Goal: Use online tool/utility: Utilize a website feature to perform a specific function

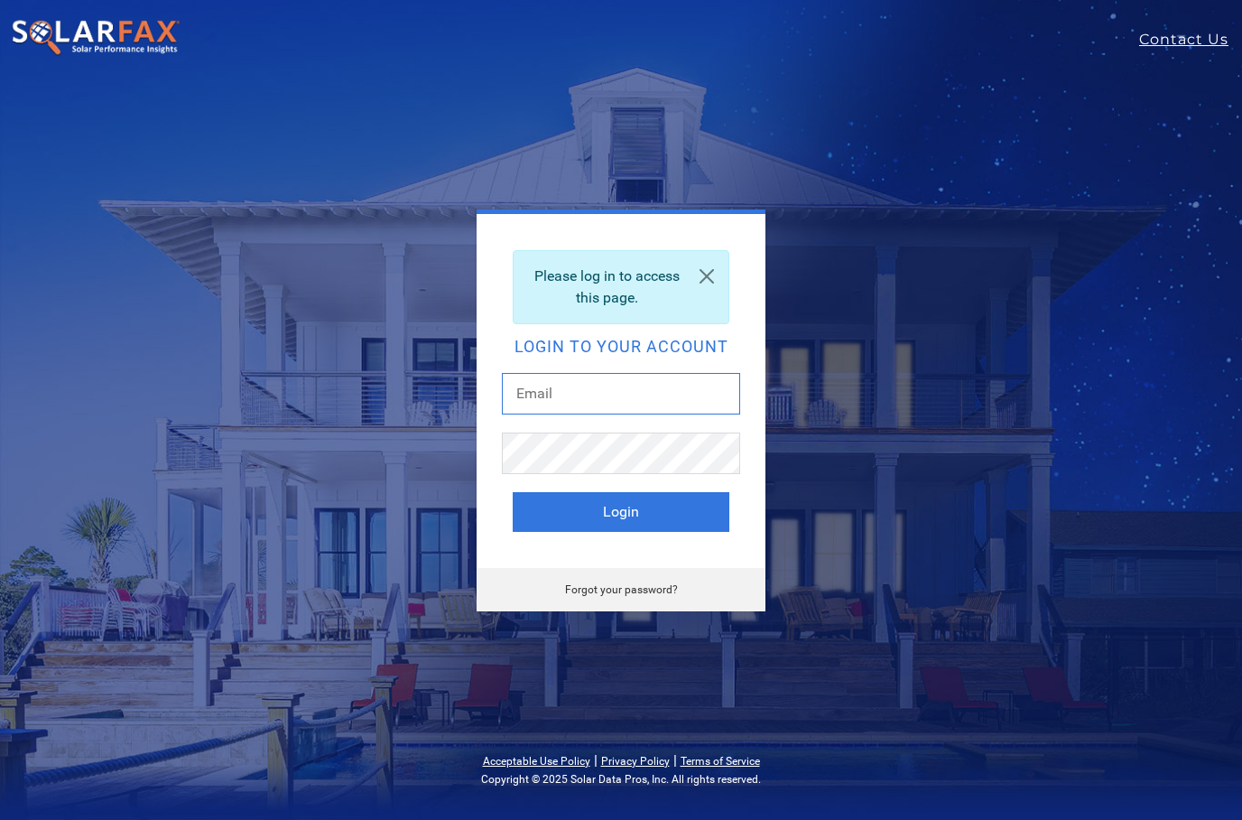
click at [642, 407] on input "text" at bounding box center [621, 394] width 238 height 42
type input "jonmichael@radiusenergyinc.com"
click at [698, 513] on button "Login" at bounding box center [621, 512] width 217 height 40
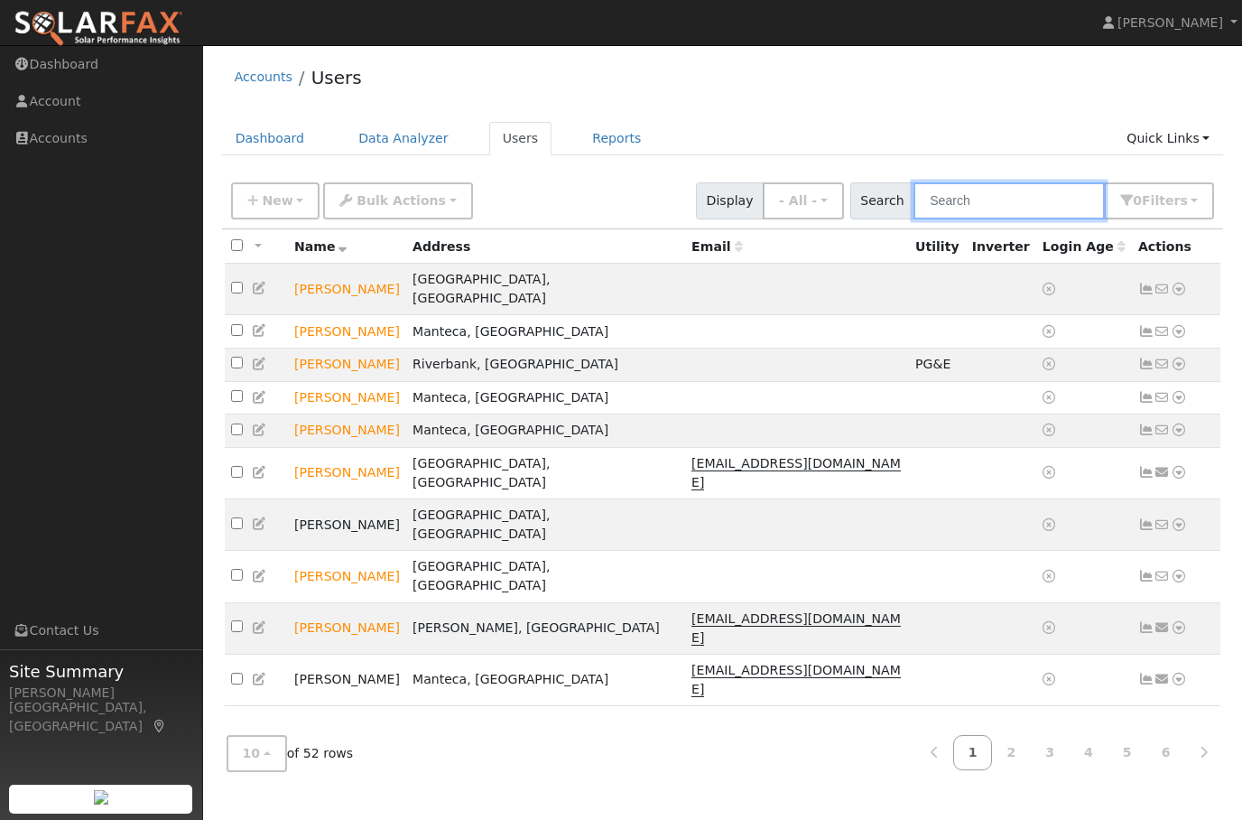
click at [1044, 183] on input "text" at bounding box center [1009, 200] width 191 height 37
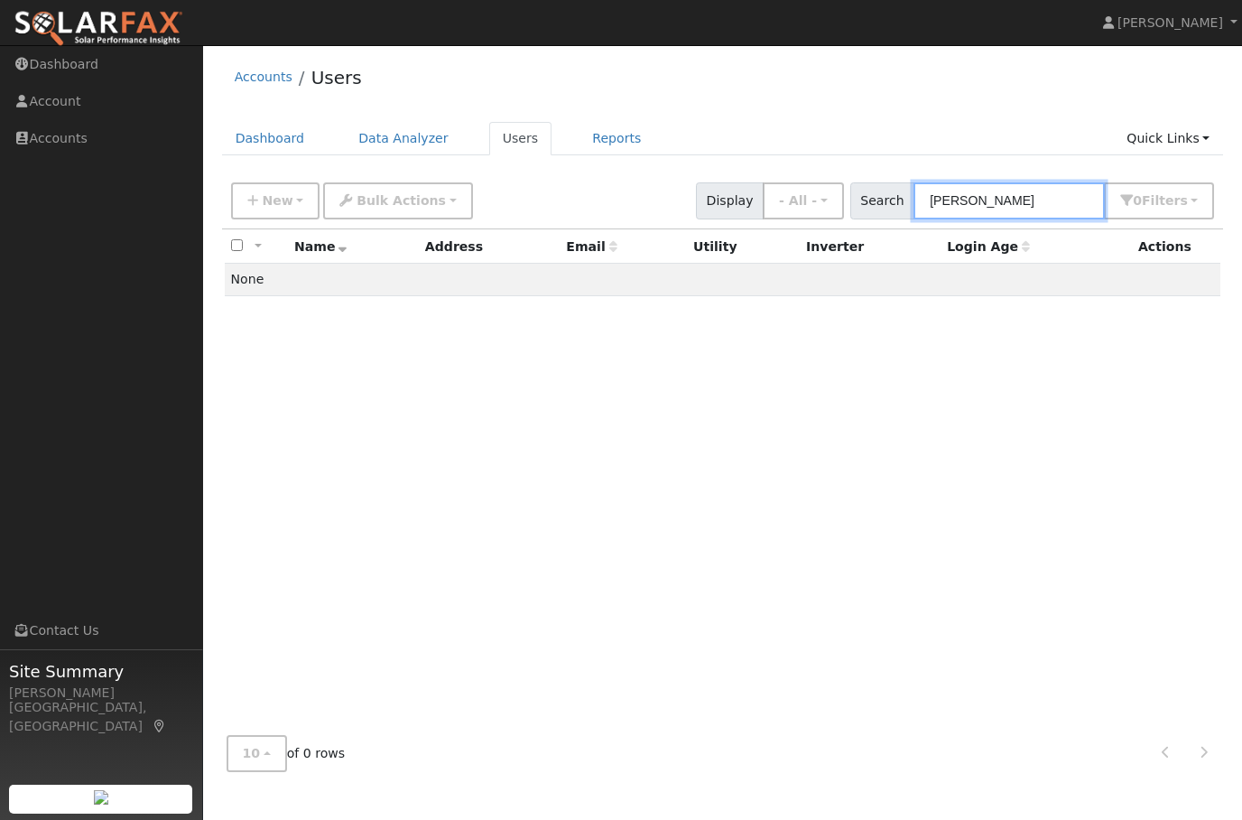
type input "[PERSON_NAME]"
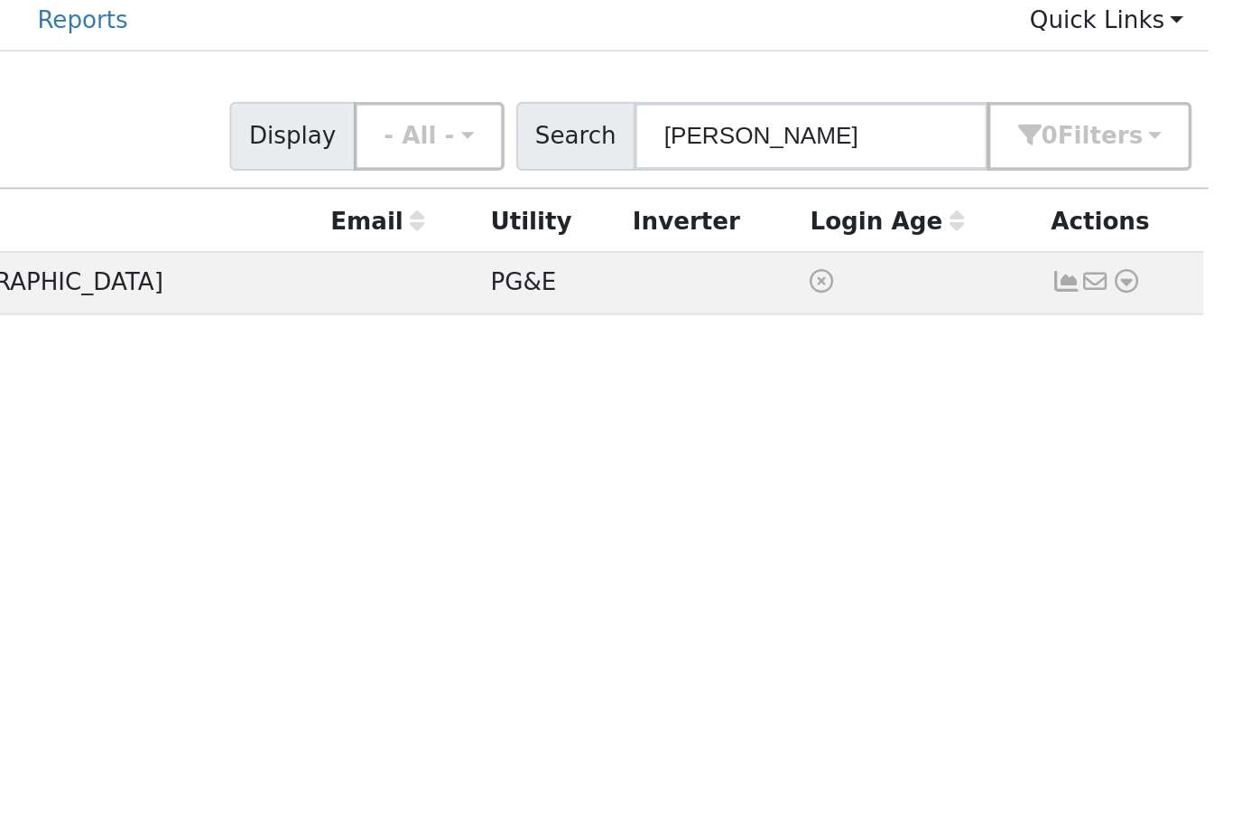
click at [1171, 273] on icon at bounding box center [1179, 279] width 16 height 13
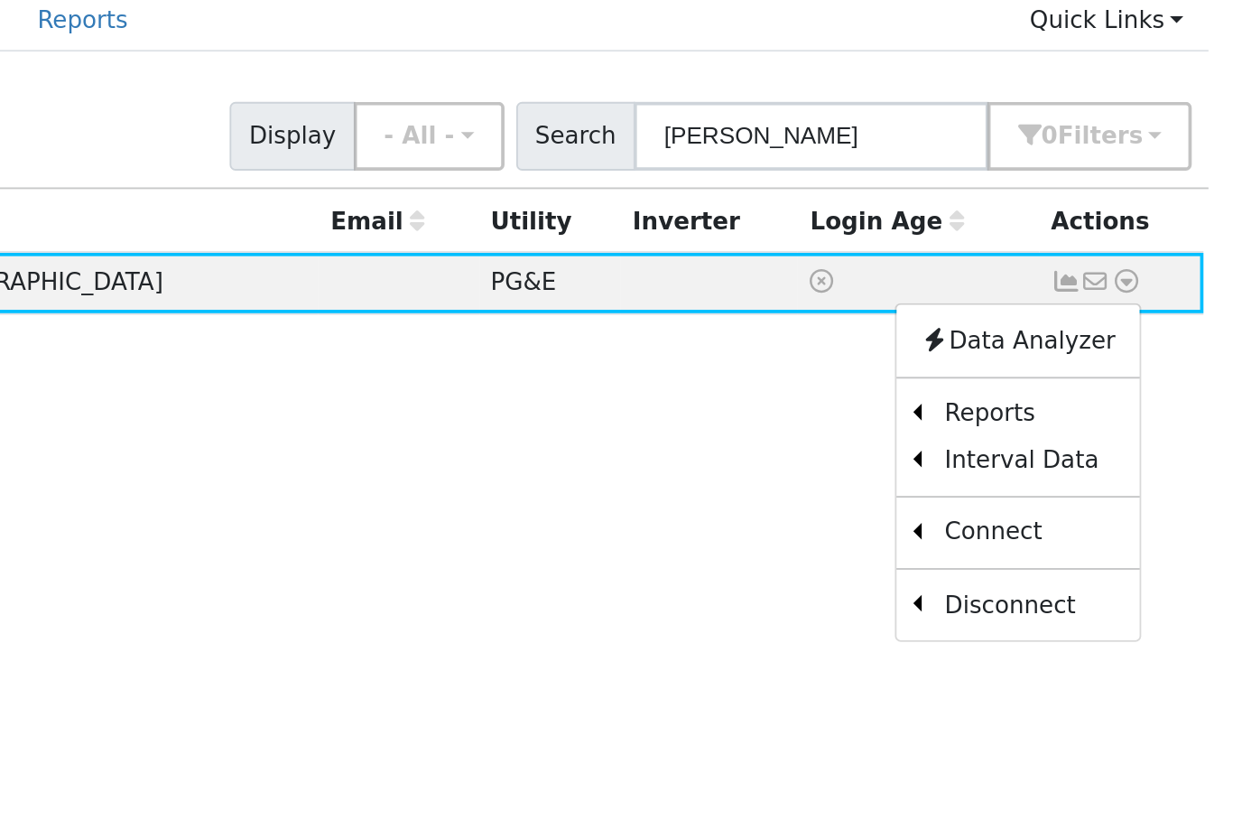
click at [1171, 273] on icon at bounding box center [1179, 279] width 16 height 13
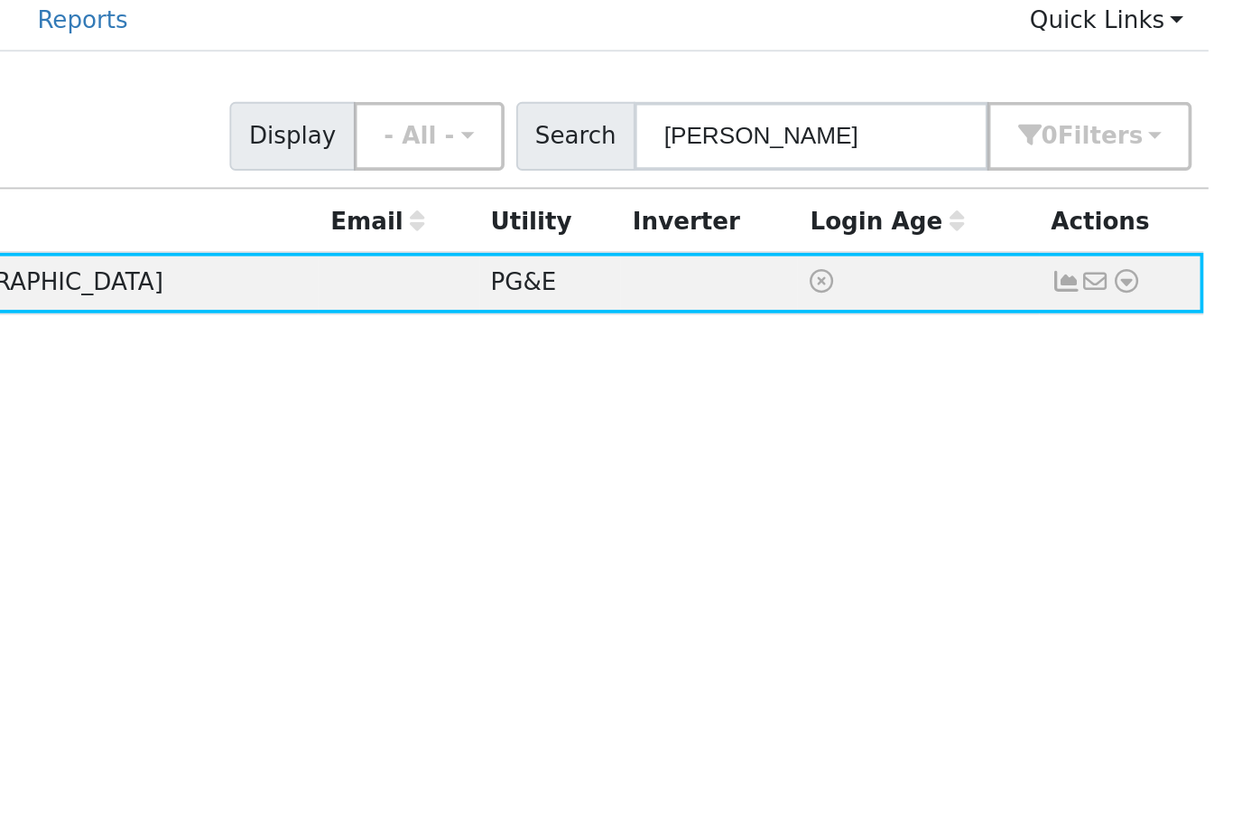
click at [546, 229] on div "All None All on page None on page Name Address Email Utility Inverter Login Age…" at bounding box center [723, 475] width 1002 height 492
click at [1171, 273] on icon at bounding box center [1179, 279] width 16 height 13
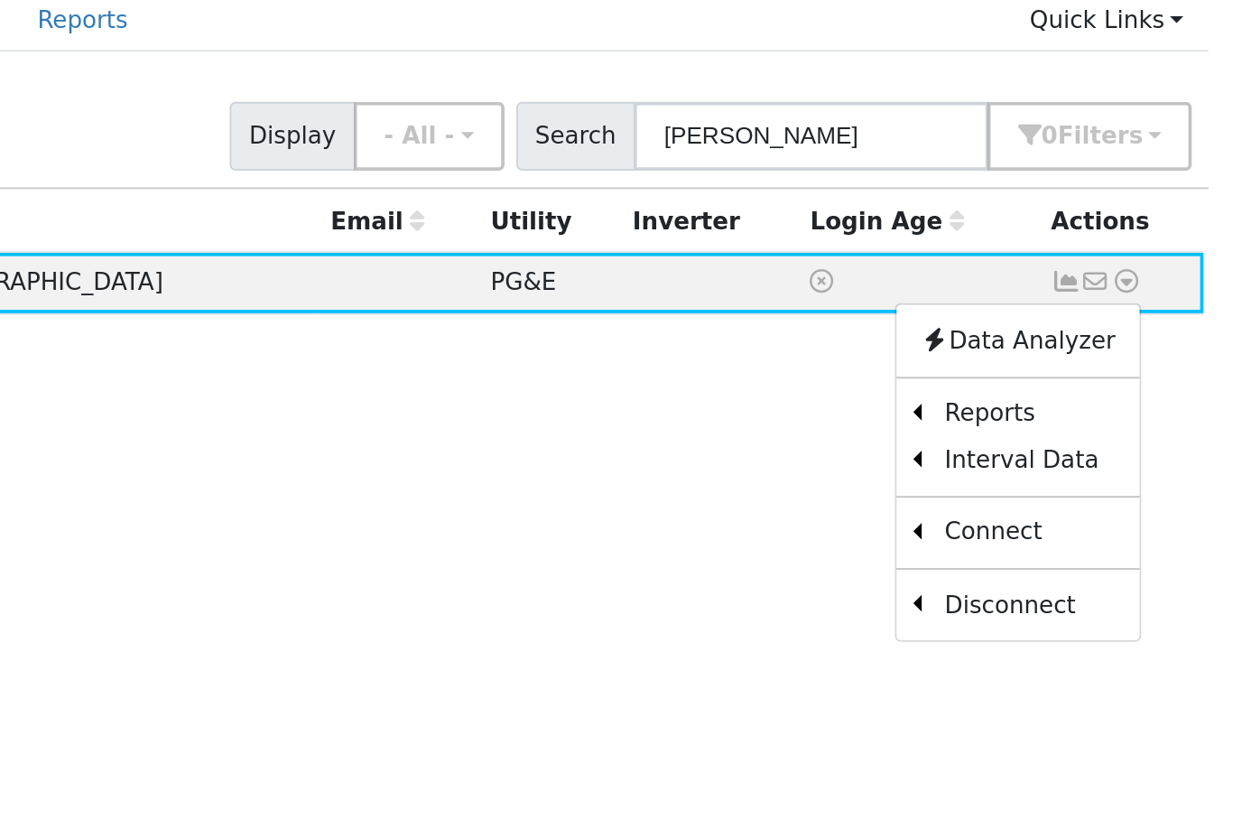
click at [0, 0] on link "Scenario" at bounding box center [0, 0] width 0 height 0
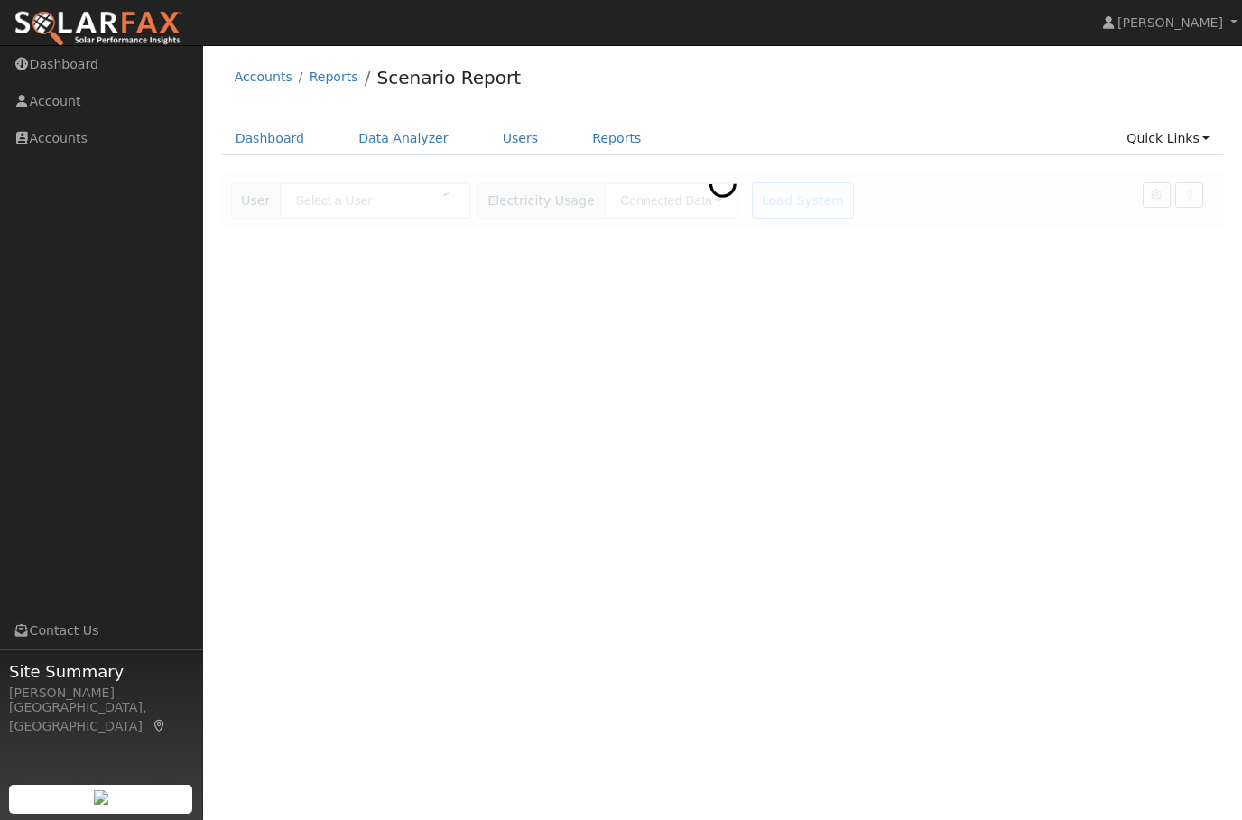
type input "[PERSON_NAME]"
type input "Pacific Gas & Electric"
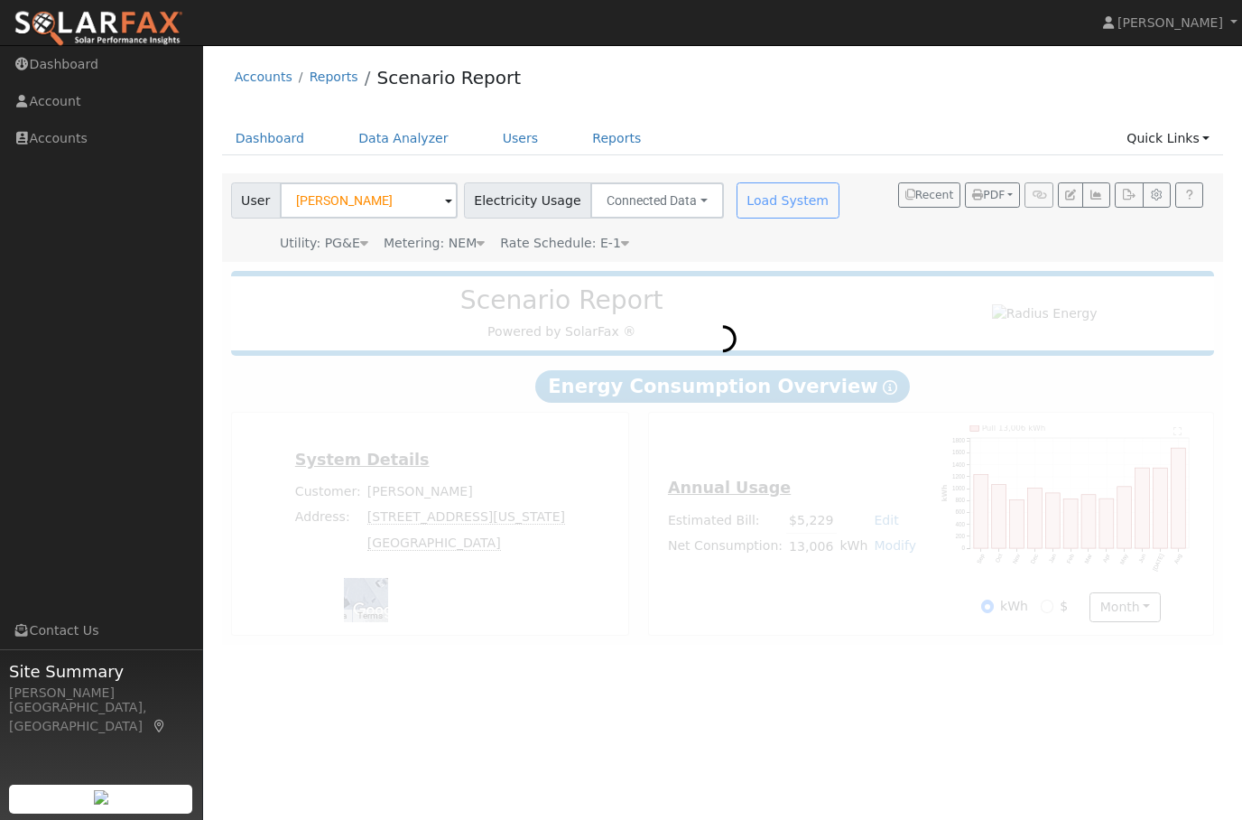
click at [463, 249] on div "Metering: NEM" at bounding box center [434, 243] width 101 height 19
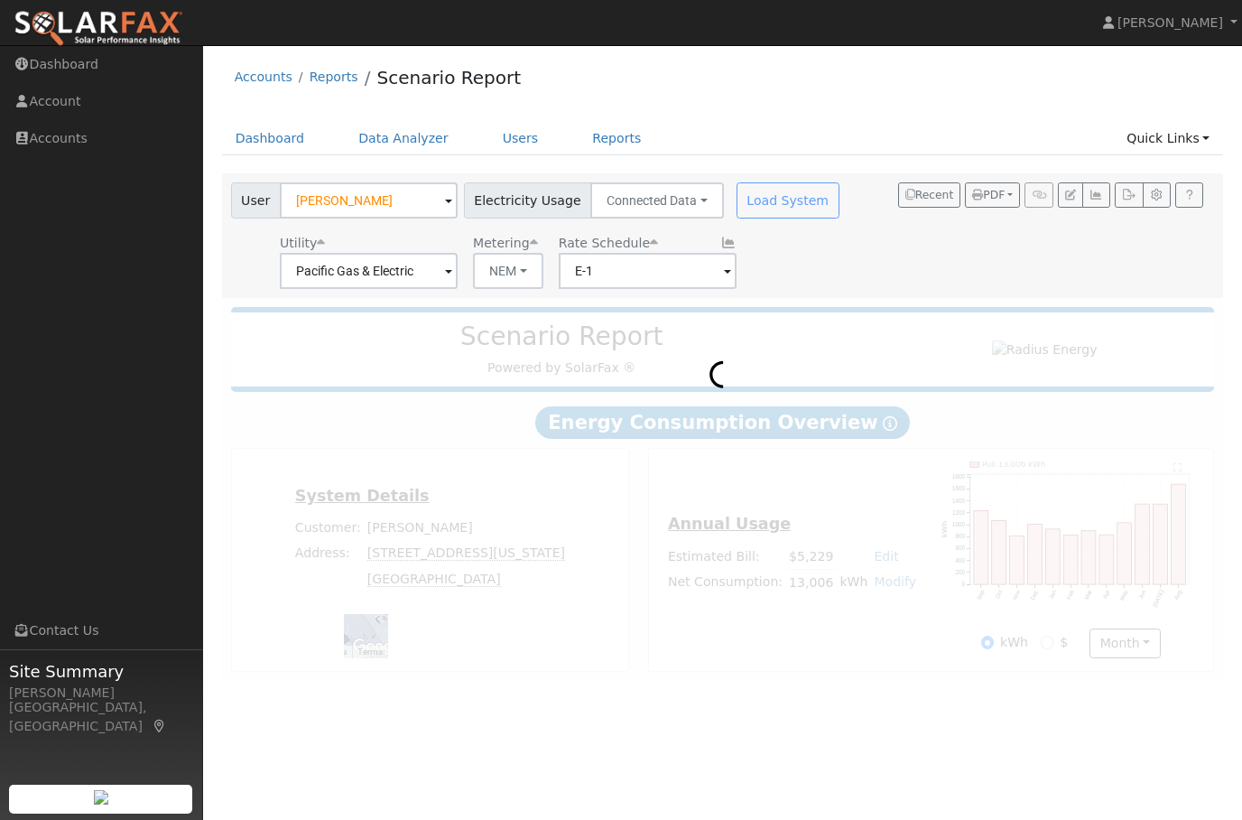
click at [498, 271] on button "NEM" at bounding box center [508, 271] width 70 height 36
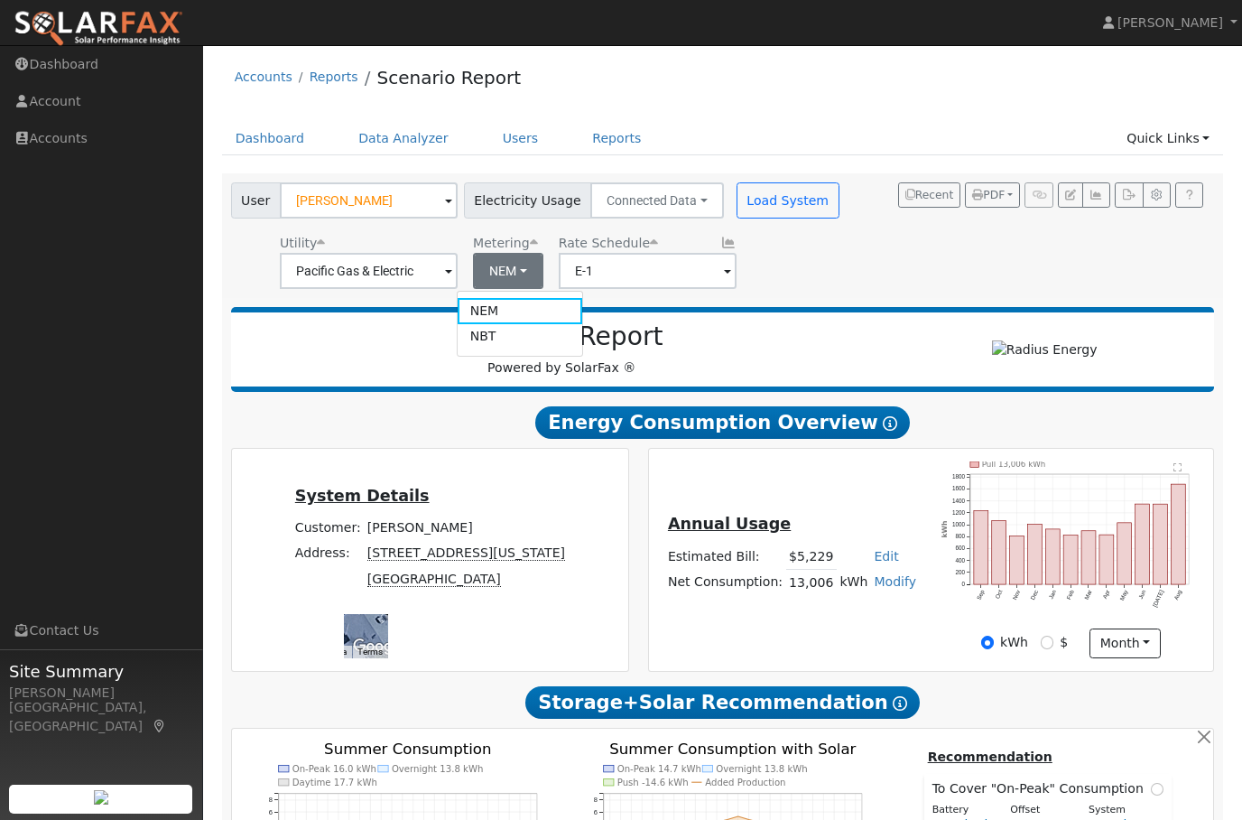
click at [503, 348] on link "NBT" at bounding box center [520, 336] width 125 height 25
type input "E-ELEC"
click at [764, 194] on button "Load System" at bounding box center [788, 200] width 103 height 36
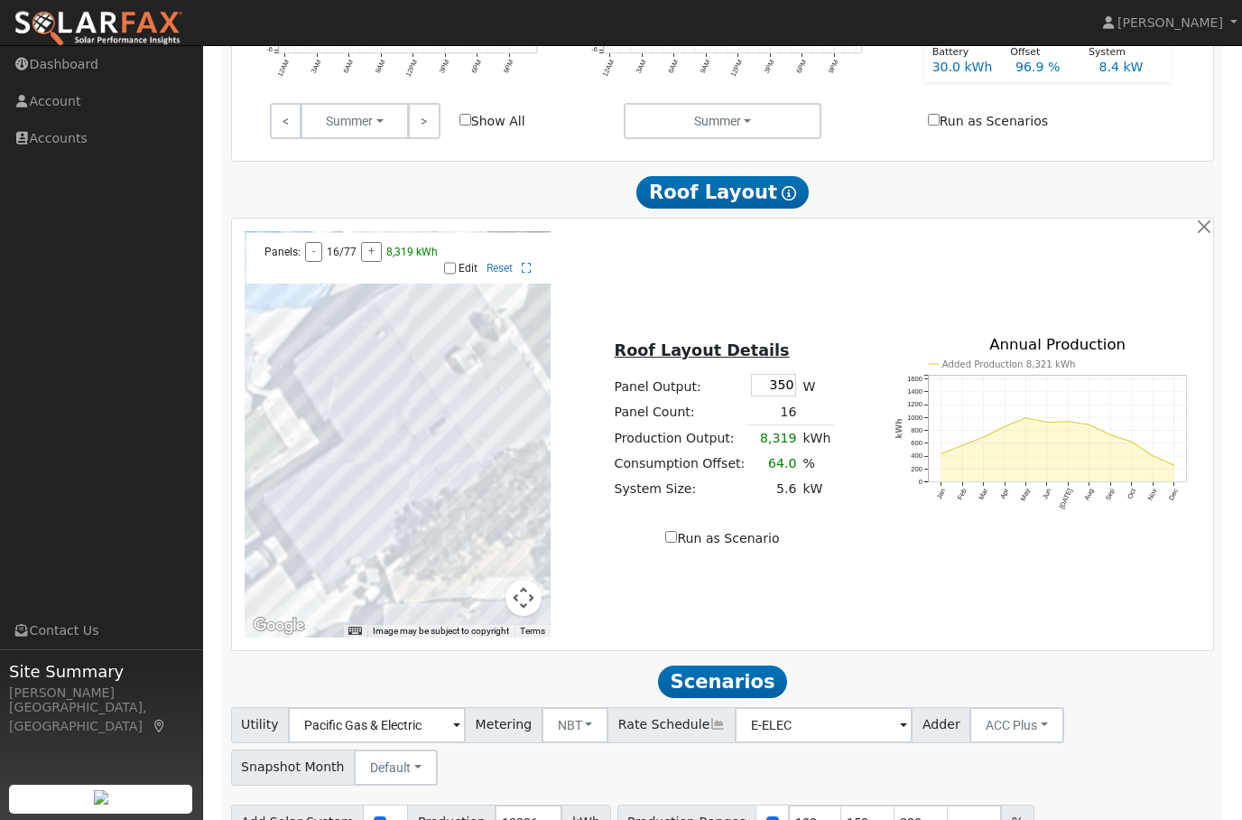
scroll to position [826, 0]
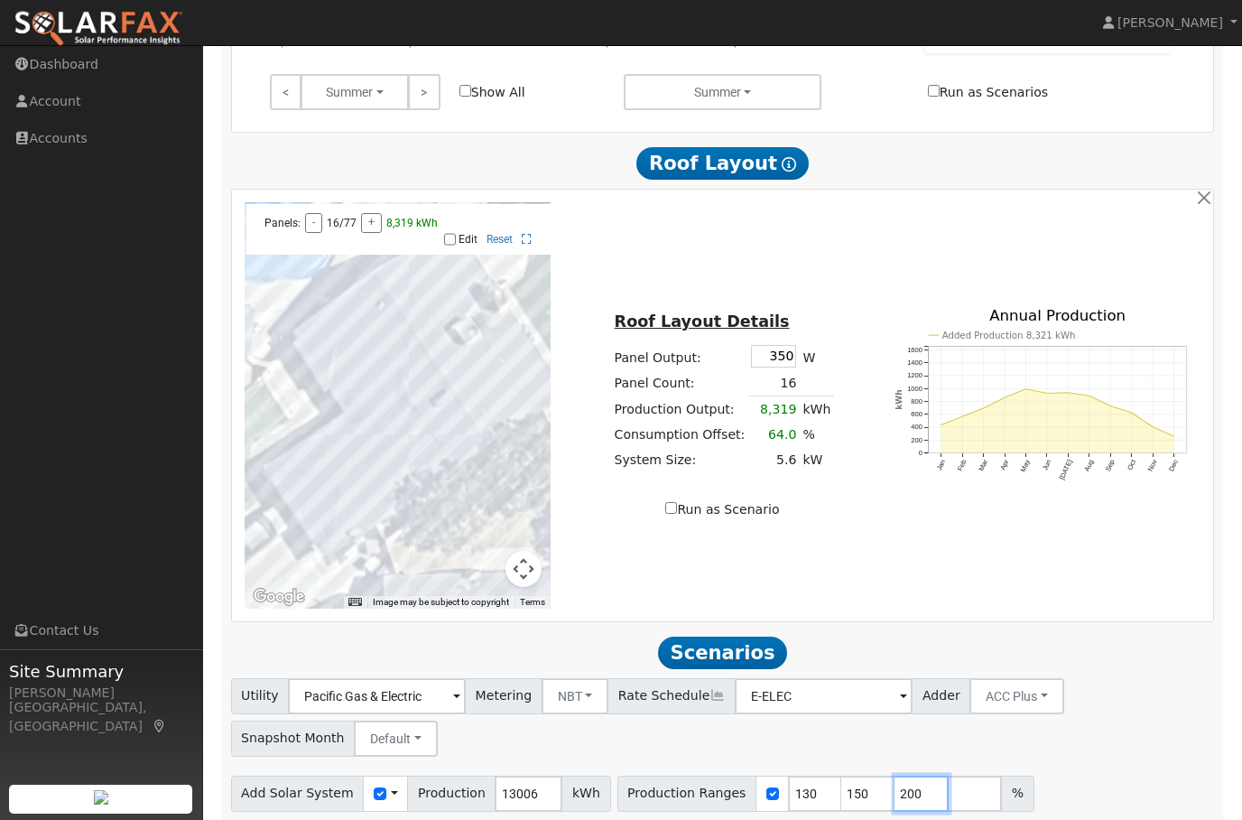
click at [895, 793] on input "200" at bounding box center [922, 793] width 54 height 36
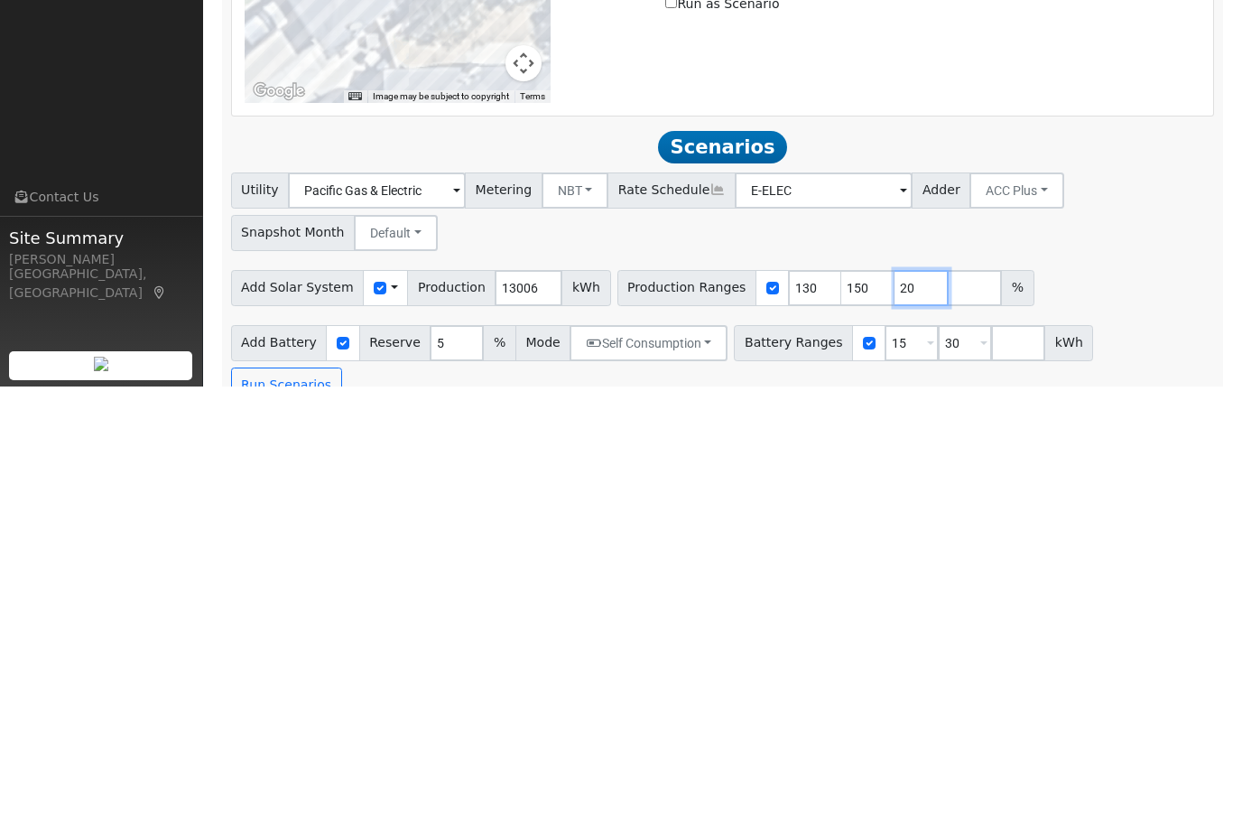
type input "2"
type input "100"
click at [342, 801] on button "Run Scenarios" at bounding box center [286, 819] width 111 height 36
type input "100"
type input "130"
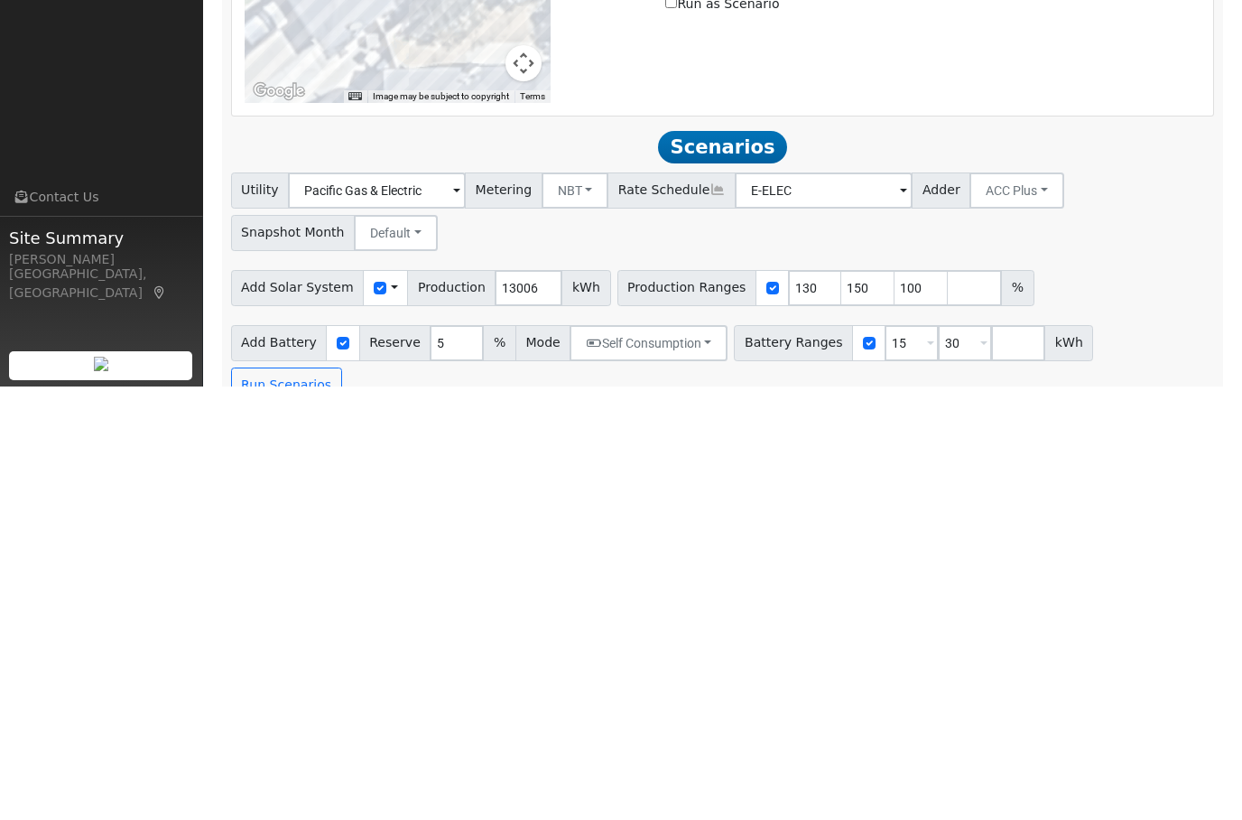
type input "150"
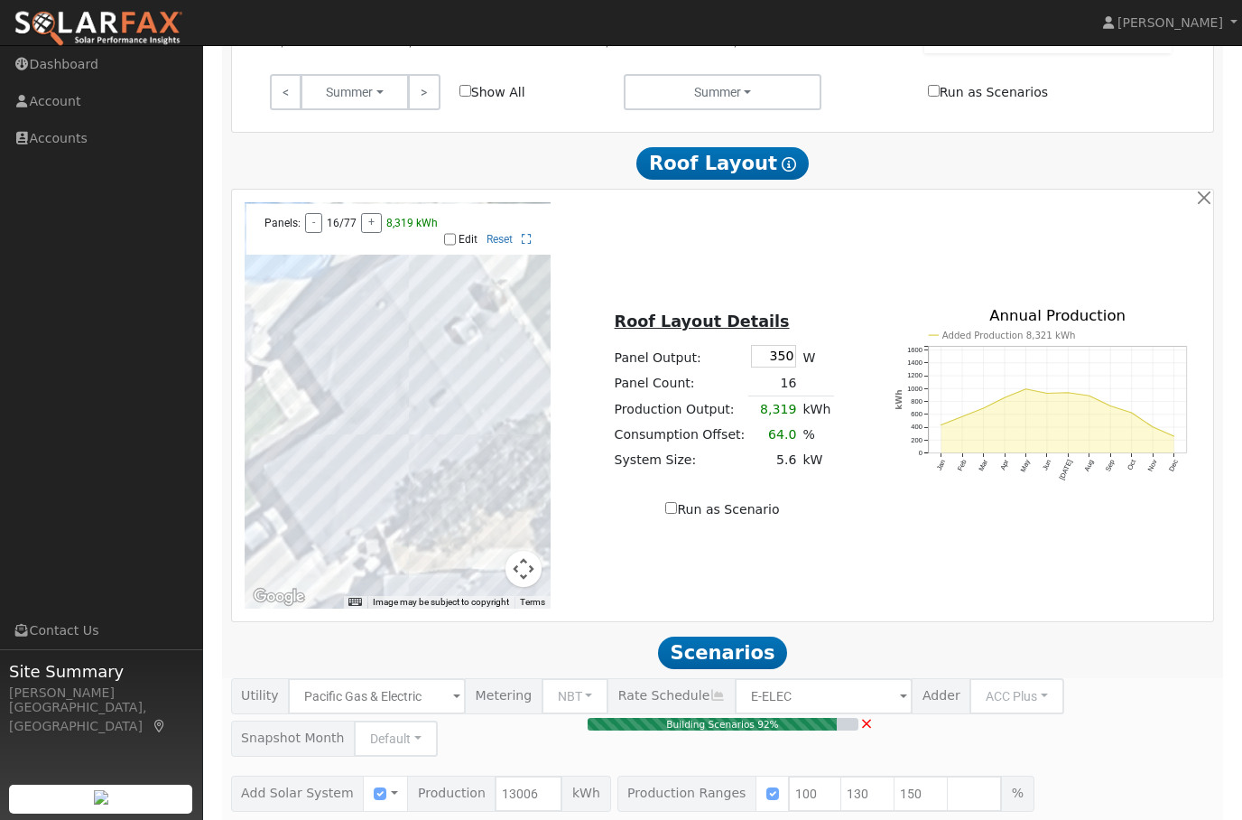
type input "8.7"
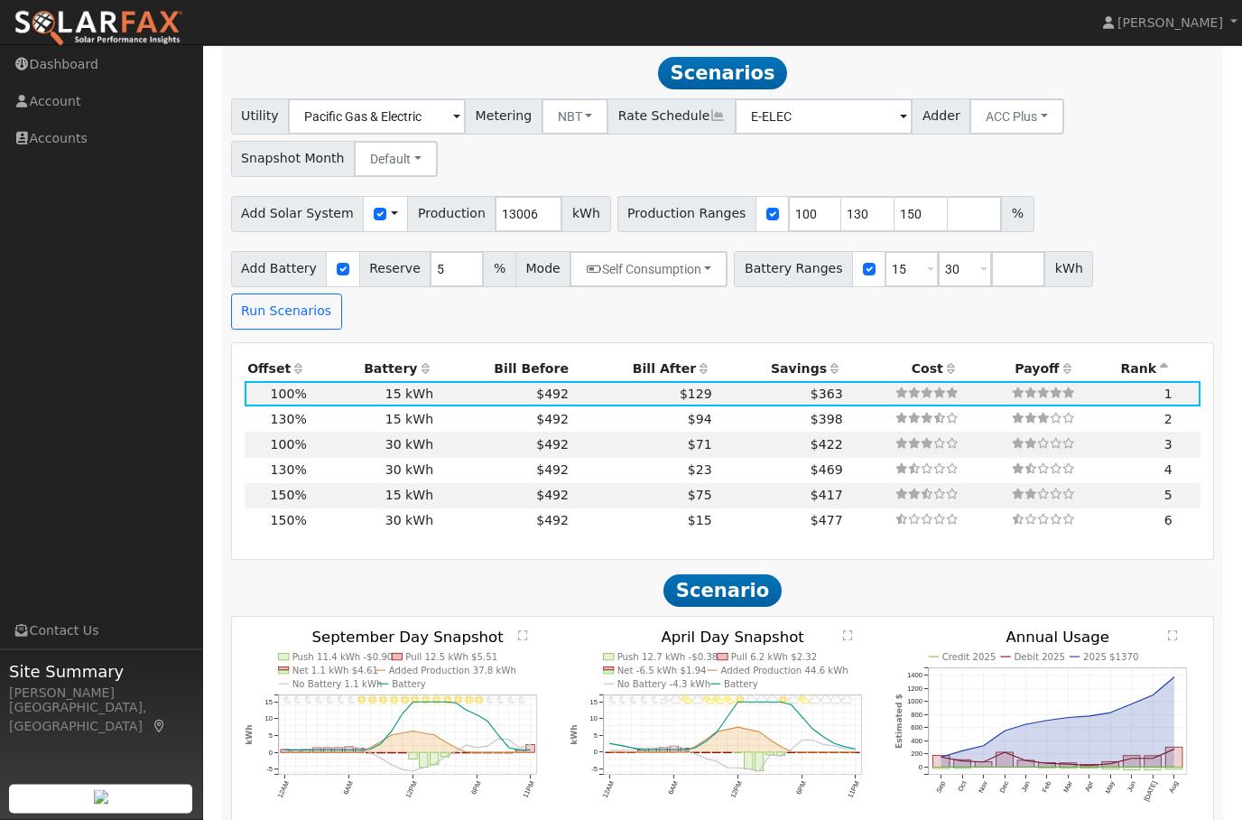
scroll to position [1415, 0]
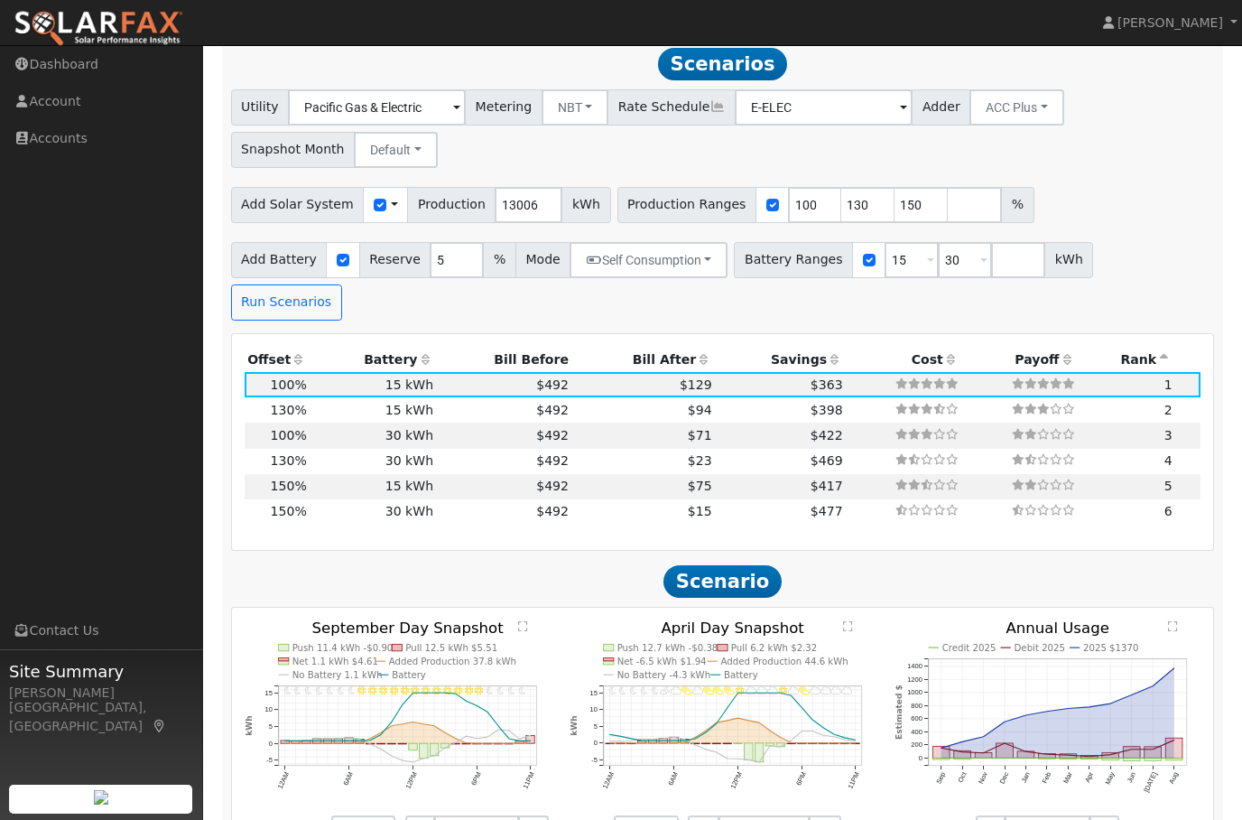
click at [284, 347] on th "Offset" at bounding box center [278, 359] width 66 height 25
click at [927, 272] on span at bounding box center [930, 261] width 7 height 21
click at [901, 255] on input "15" at bounding box center [912, 260] width 54 height 36
type input "30"
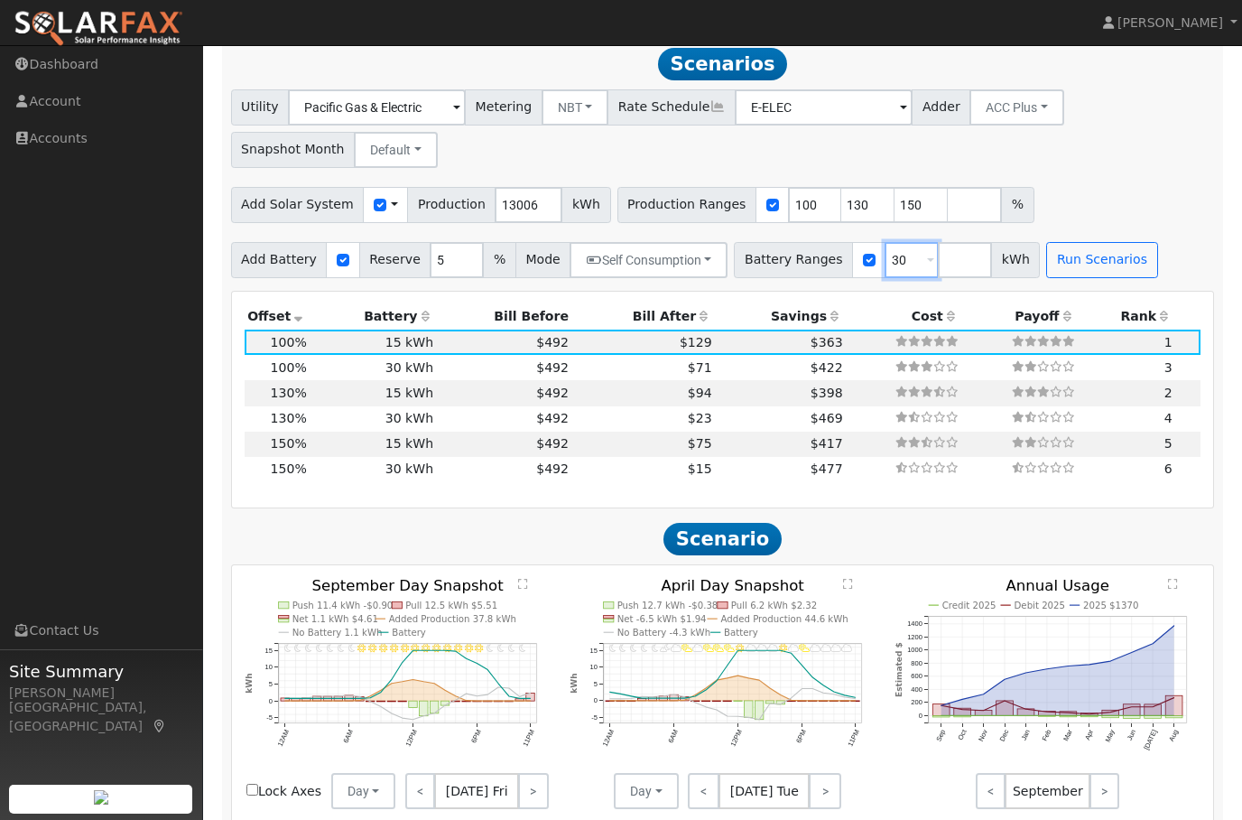
type input "3"
type input "27"
click at [954, 252] on input "number" at bounding box center [965, 260] width 54 height 36
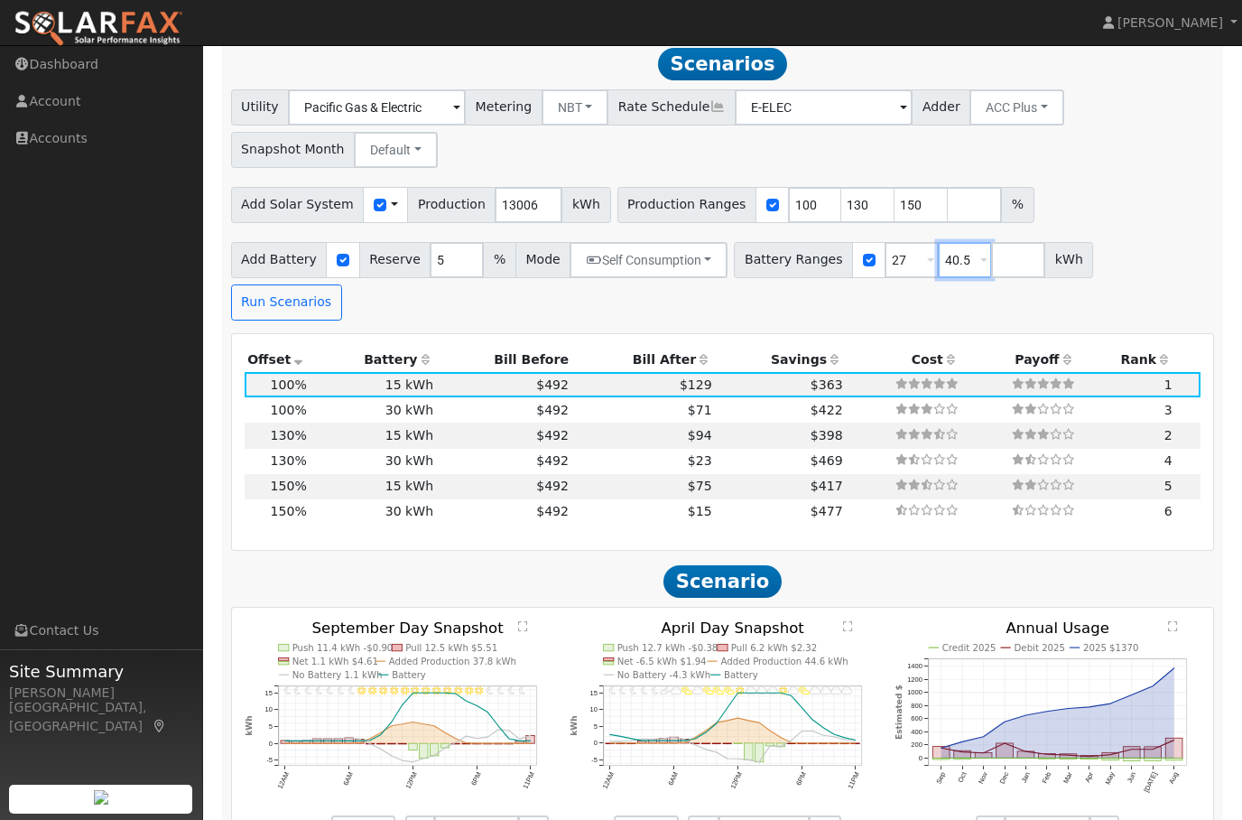
type input "40.5"
click at [342, 284] on button "Run Scenarios" at bounding box center [286, 302] width 111 height 36
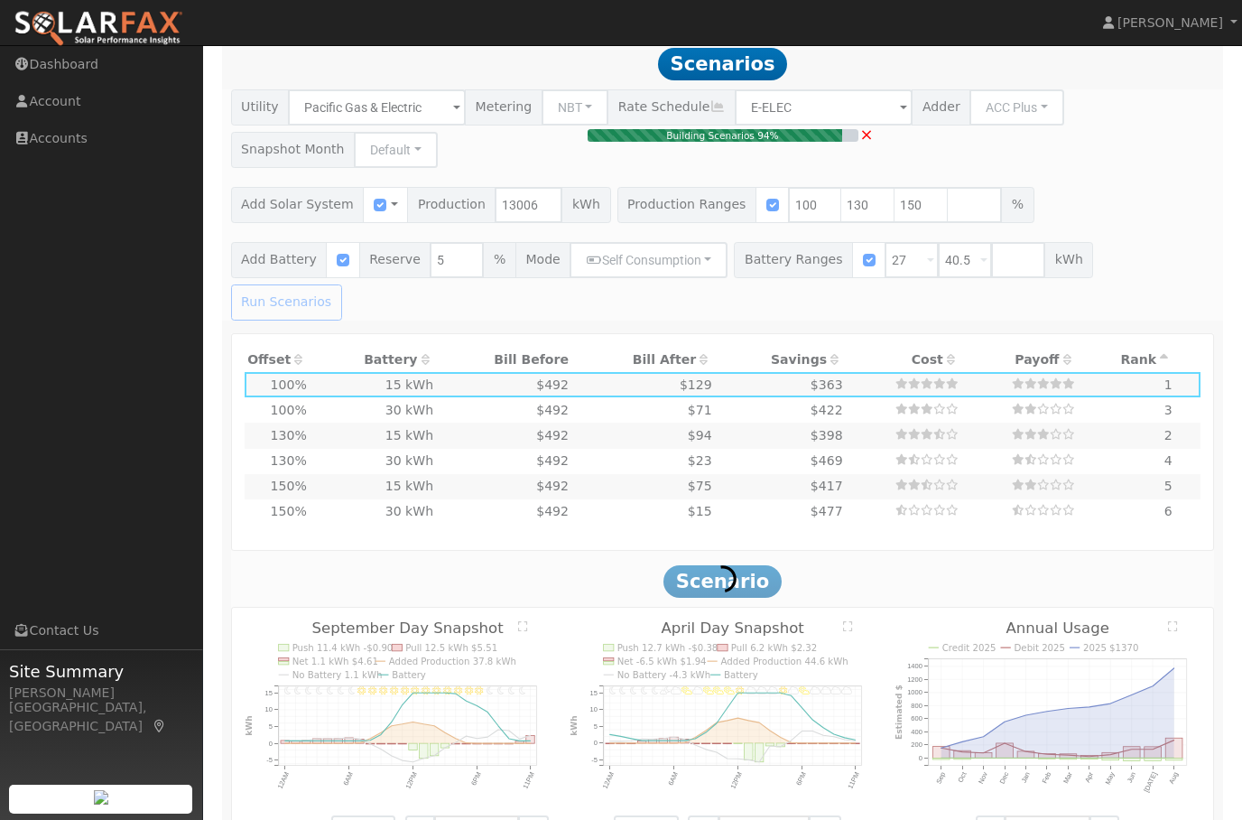
type input "11.3"
type input "$41,706"
type input "$27,900"
type input "$20,882"
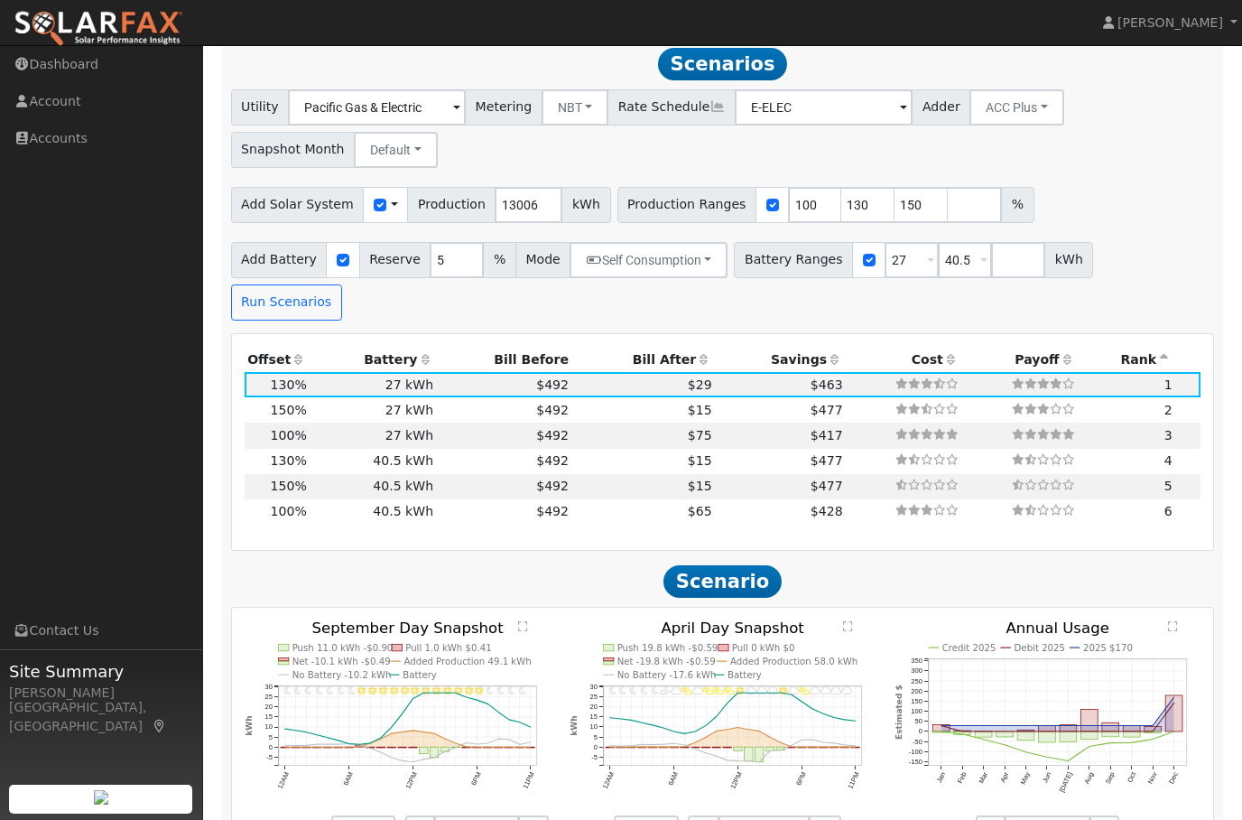
click at [290, 347] on th "Offset" at bounding box center [278, 359] width 66 height 25
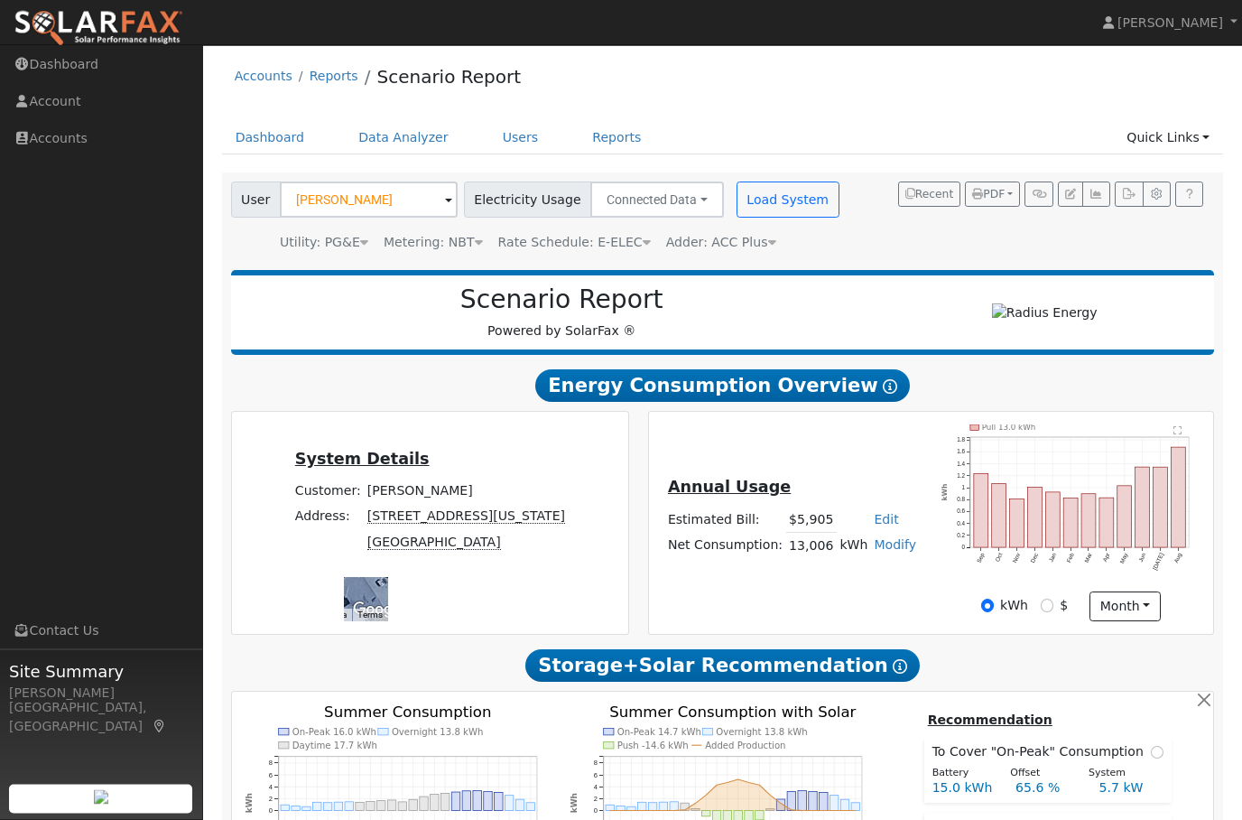
scroll to position [1, 0]
click at [405, 2] on nav "Jon-Michael Brown Jon-Michael Brown Profile Help Center Terms Of Service See Wh…" at bounding box center [621, 23] width 1242 height 46
